Goal: Navigation & Orientation: Understand site structure

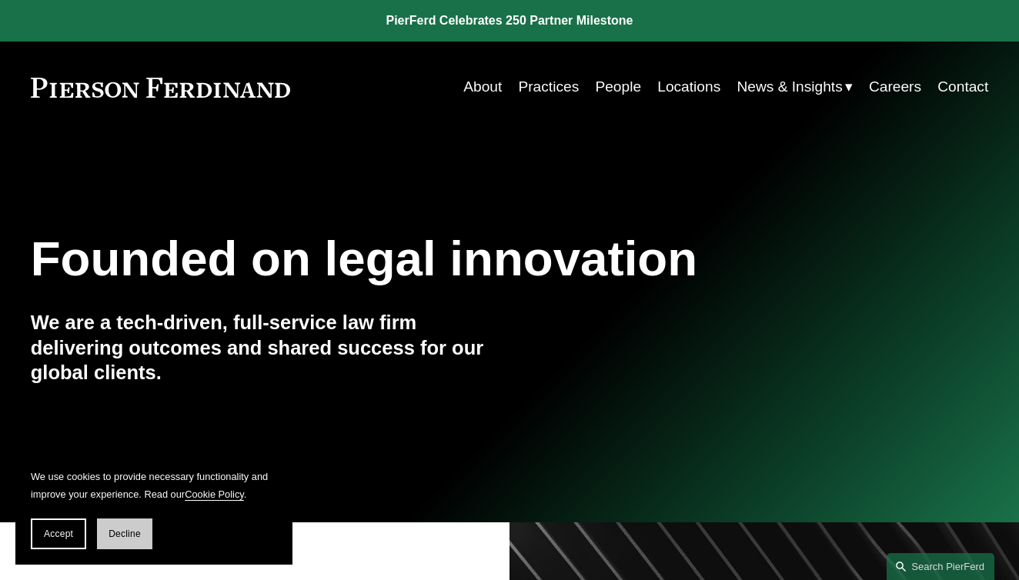
click at [122, 539] on span "Decline" at bounding box center [125, 534] width 32 height 11
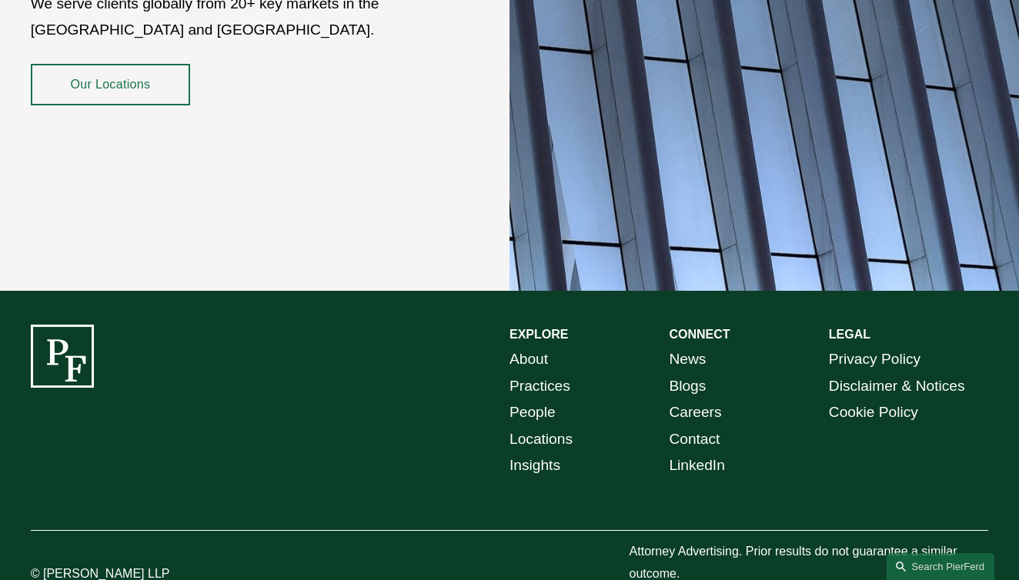
scroll to position [2604, 0]
click at [531, 374] on link "Practices" at bounding box center [539, 387] width 61 height 27
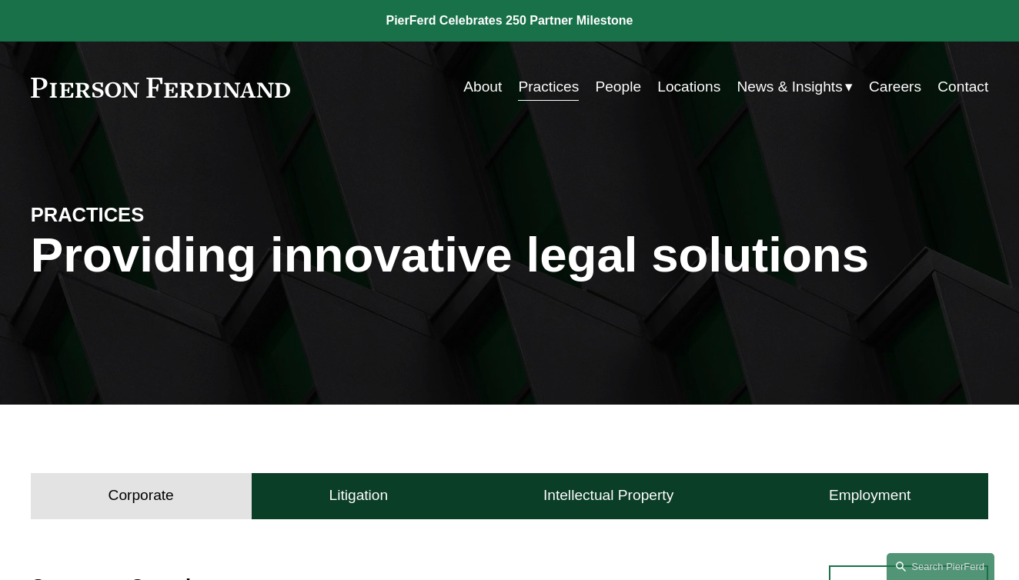
click at [686, 86] on link "Locations" at bounding box center [688, 86] width 63 height 29
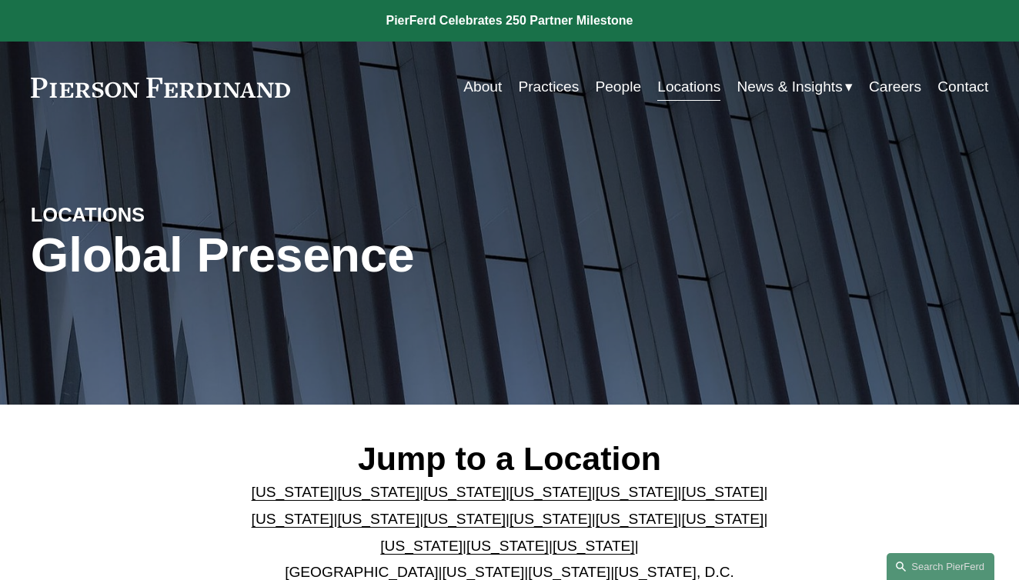
click at [605, 87] on link "People" at bounding box center [618, 86] width 46 height 29
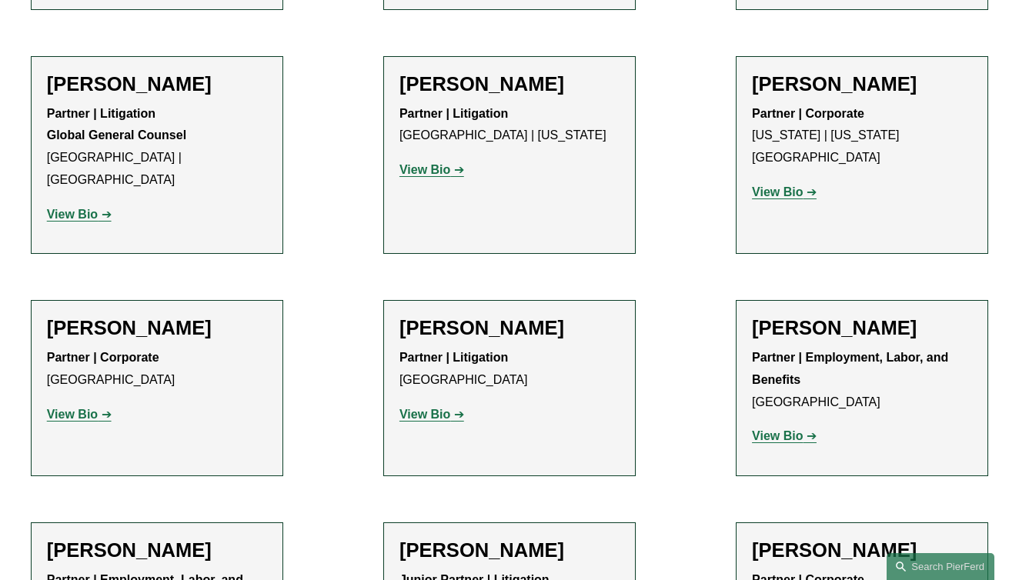
scroll to position [8221, 0]
